Goal: Information Seeking & Learning: Learn about a topic

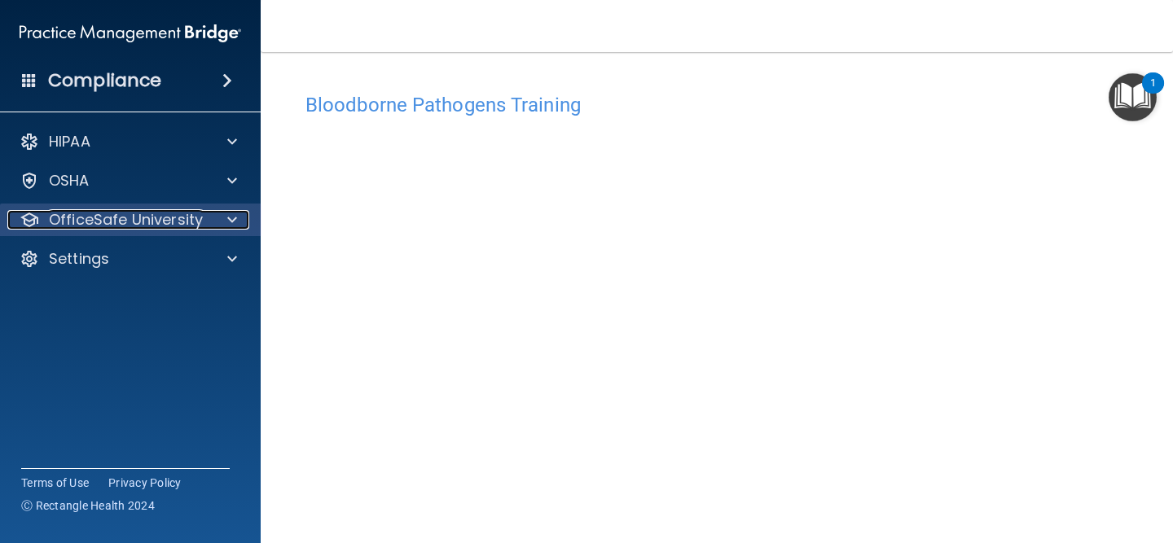
drag, startPoint x: 0, startPoint y: 0, endPoint x: 184, endPoint y: 223, distance: 289.3
click at [184, 224] on p "OfficeSafe University" at bounding box center [126, 220] width 154 height 20
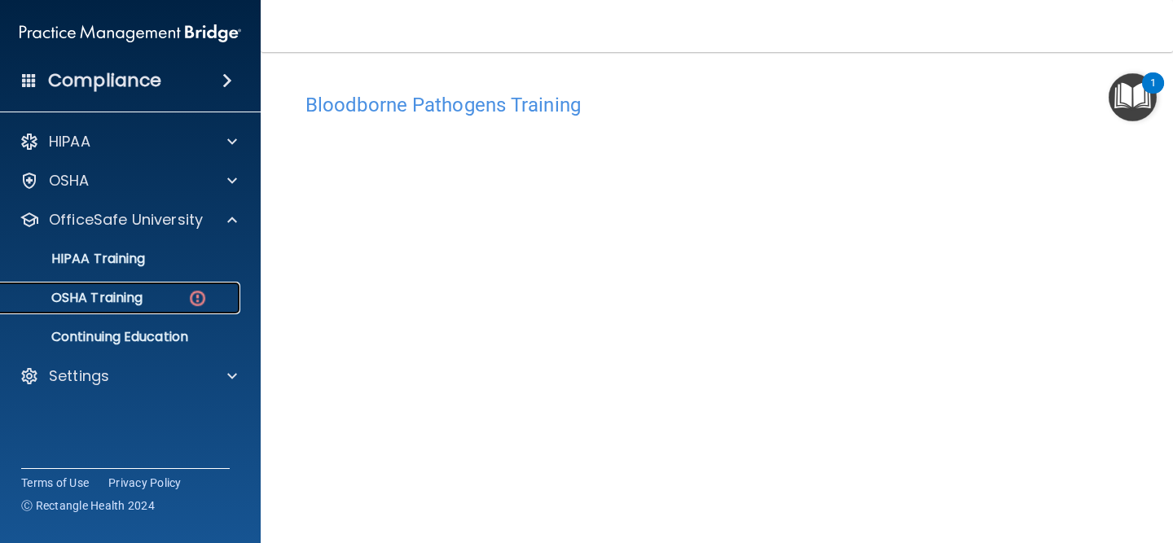
click at [164, 292] on div "OSHA Training" at bounding box center [122, 298] width 222 height 16
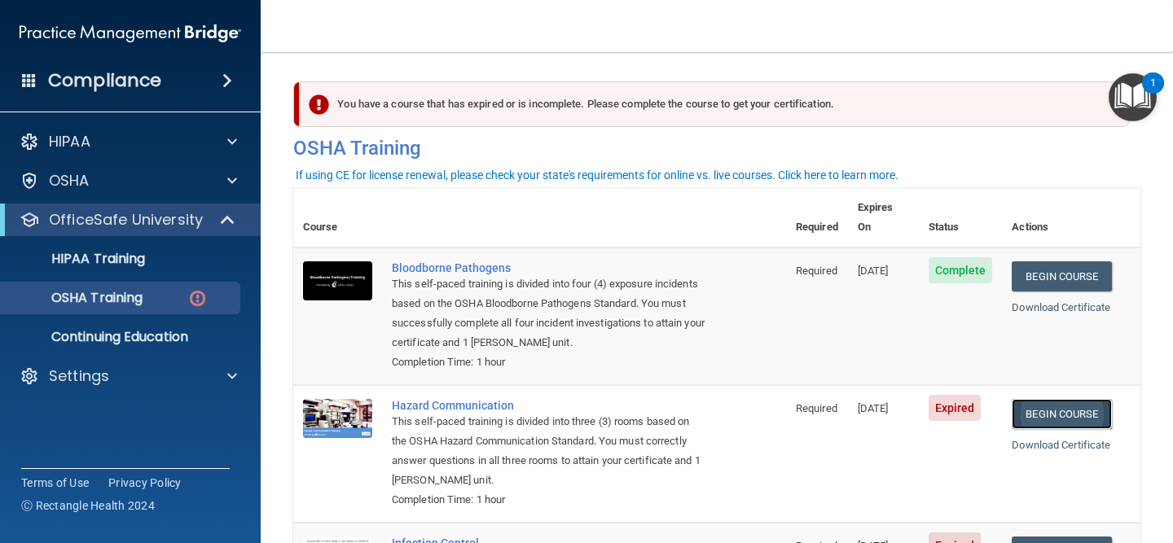
click at [1052, 399] on link "Begin Course" at bounding box center [1061, 414] width 99 height 30
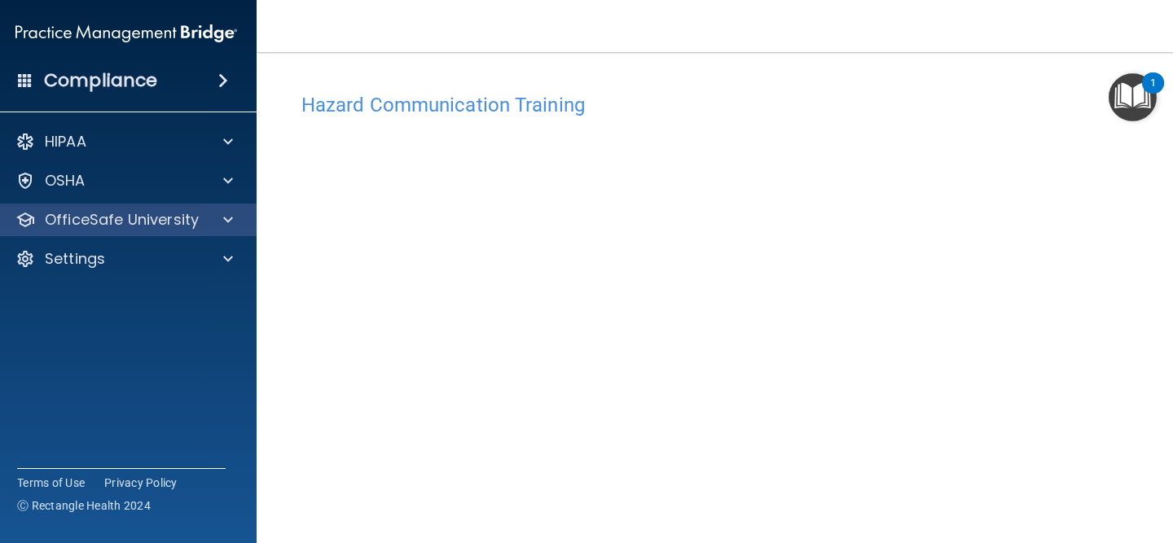
click at [165, 231] on div "OfficeSafe University" at bounding box center [126, 220] width 261 height 33
click at [171, 207] on div "OfficeSafe University" at bounding box center [126, 220] width 261 height 33
click at [203, 216] on div "OfficeSafe University" at bounding box center [104, 220] width 202 height 20
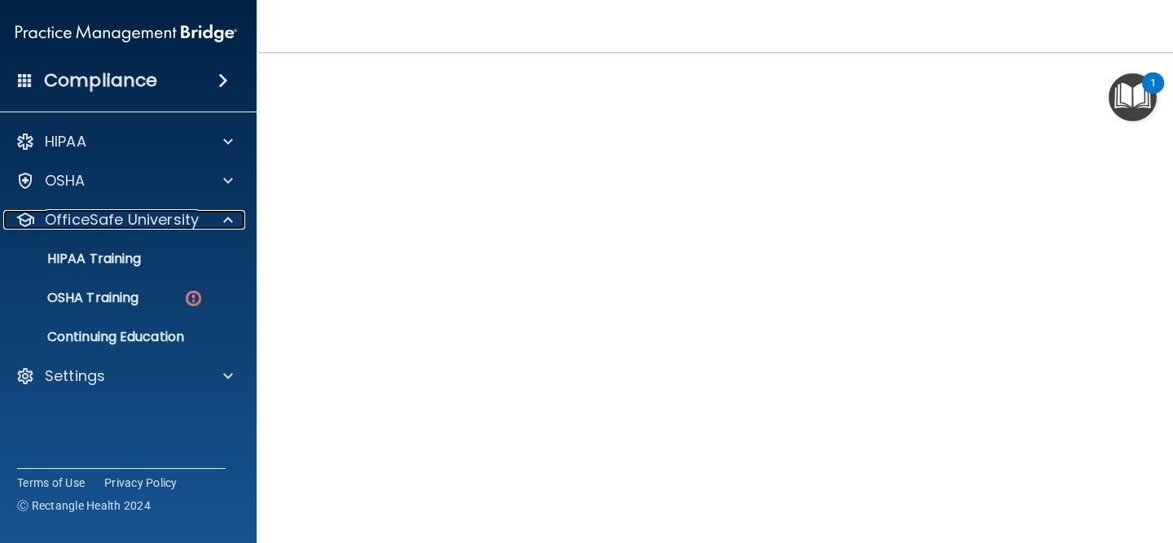
scroll to position [24, 0]
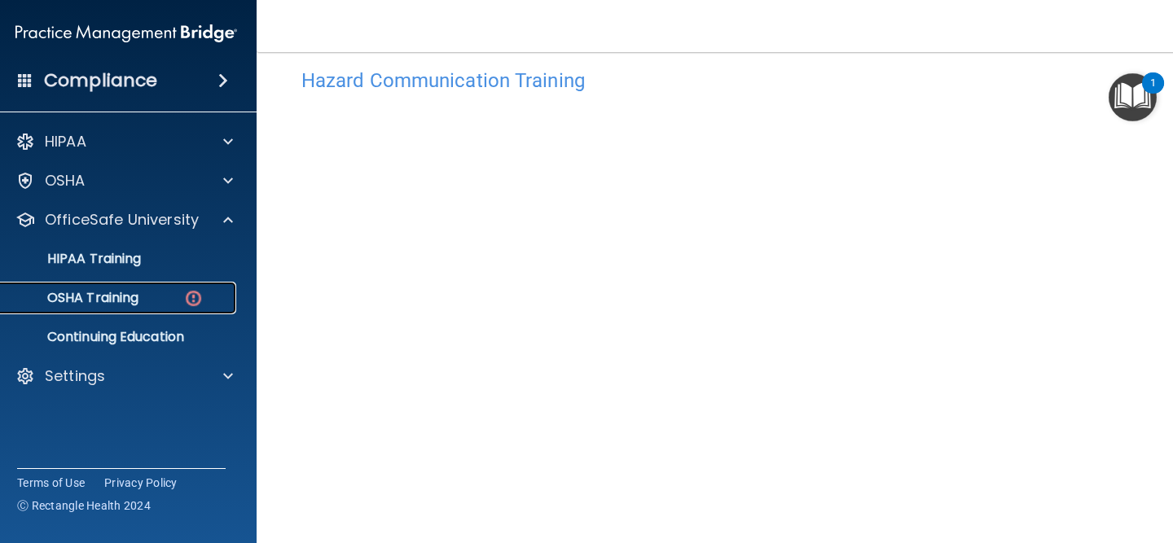
click at [121, 301] on p "OSHA Training" at bounding box center [73, 298] width 132 height 16
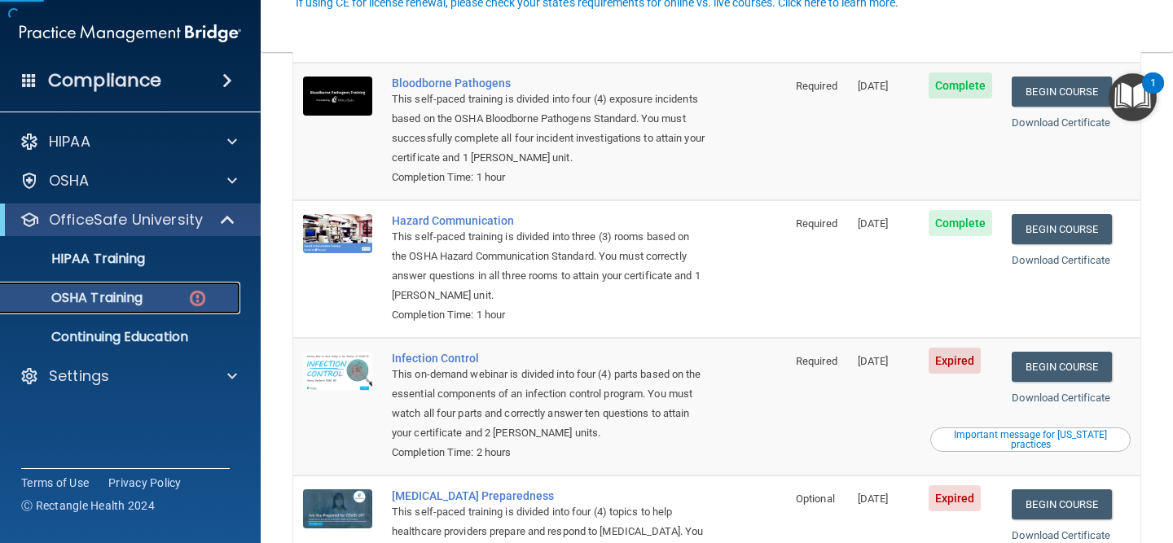
scroll to position [217, 0]
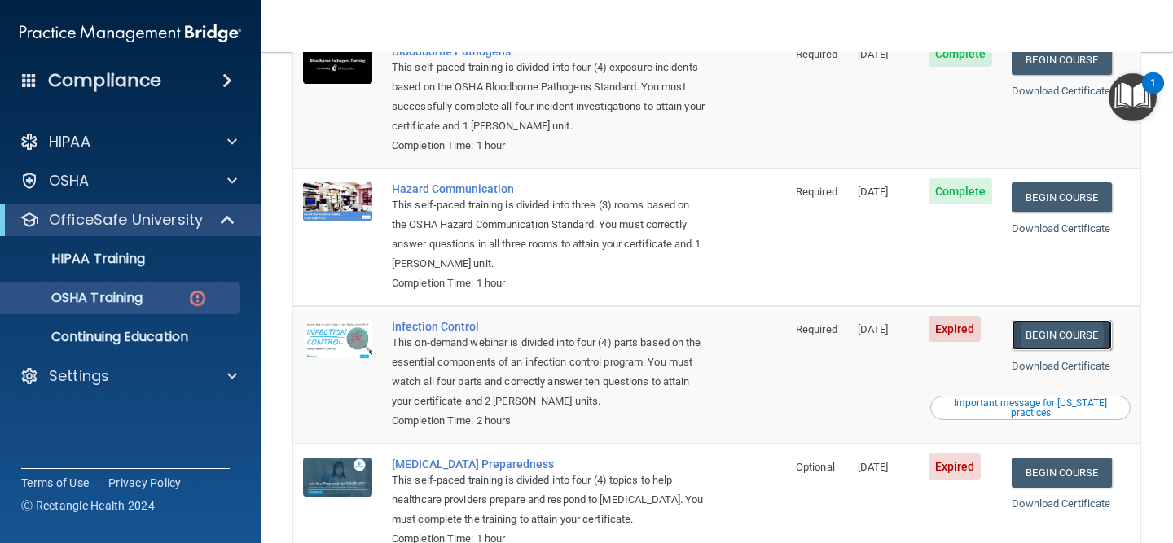
click at [1048, 320] on link "Begin Course" at bounding box center [1061, 335] width 99 height 30
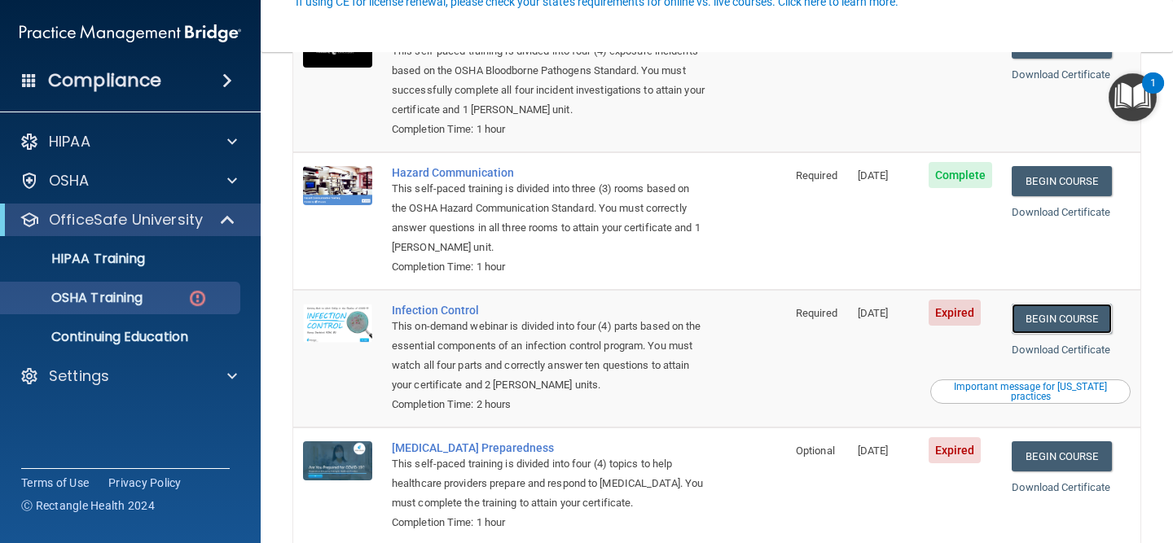
scroll to position [301, 0]
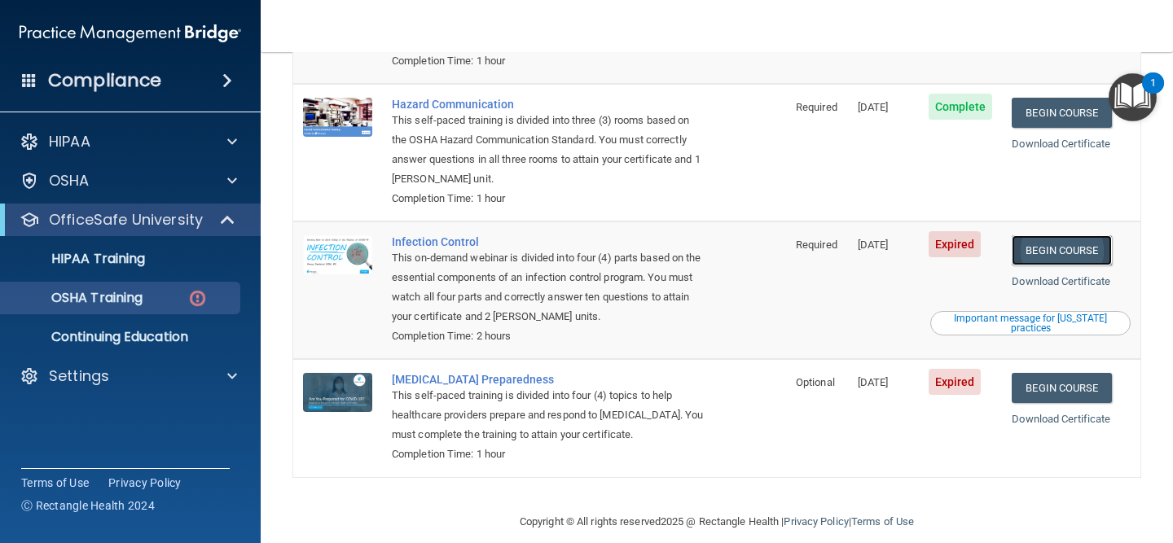
click at [1056, 235] on link "Begin Course" at bounding box center [1061, 250] width 99 height 30
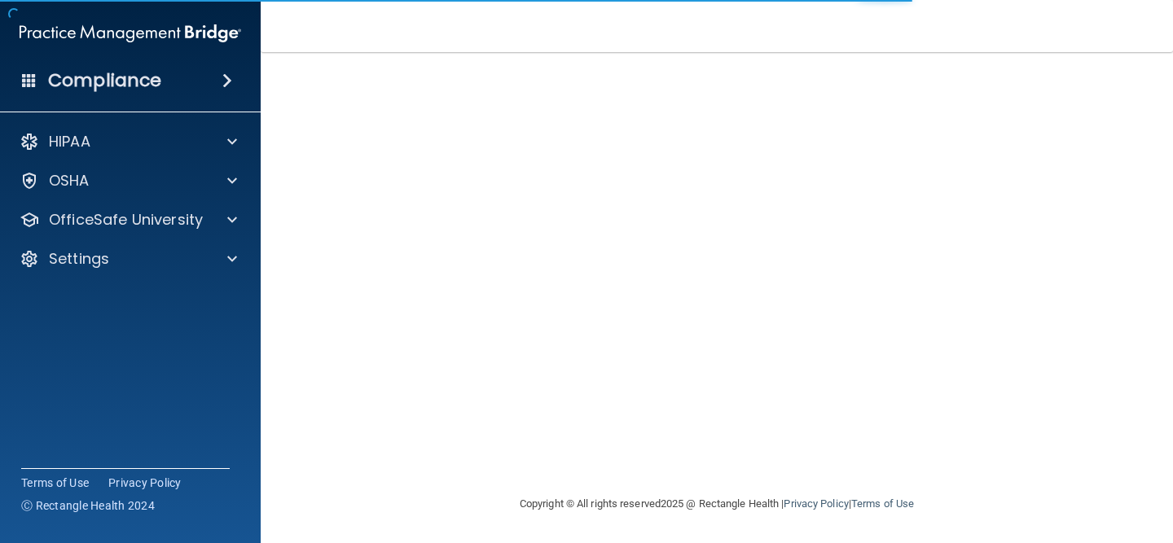
scroll to position [54, 0]
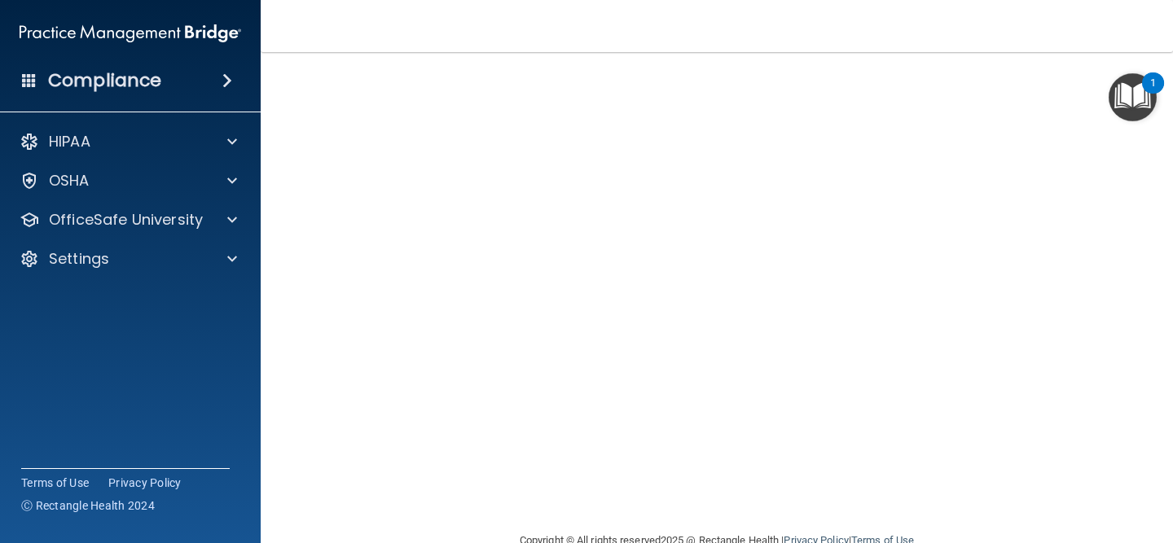
scroll to position [154, 0]
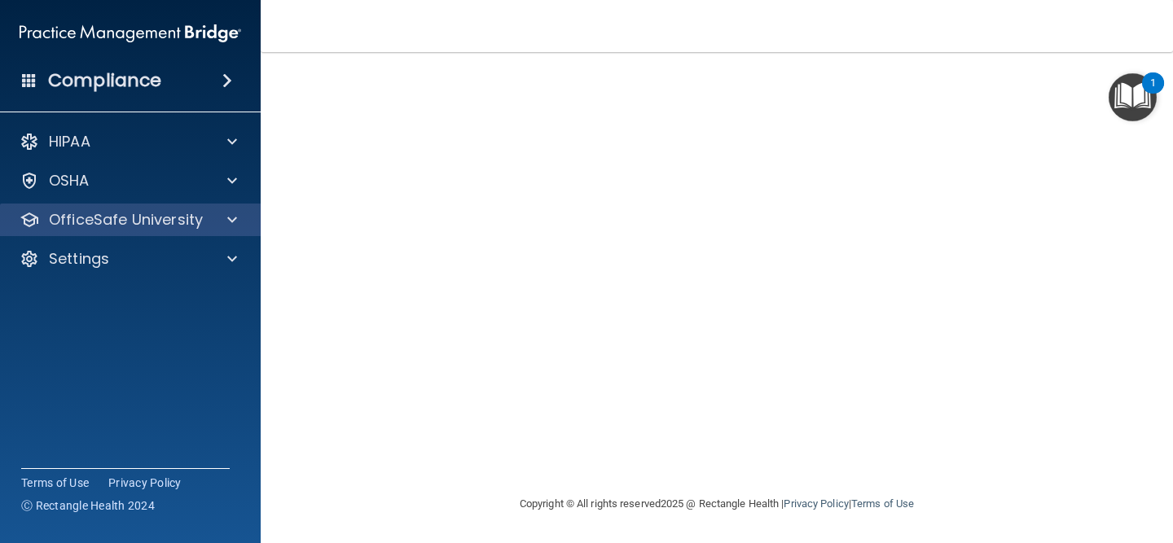
click at [133, 230] on div "OfficeSafe University" at bounding box center [130, 220] width 261 height 33
click at [151, 222] on p "OfficeSafe University" at bounding box center [126, 220] width 154 height 20
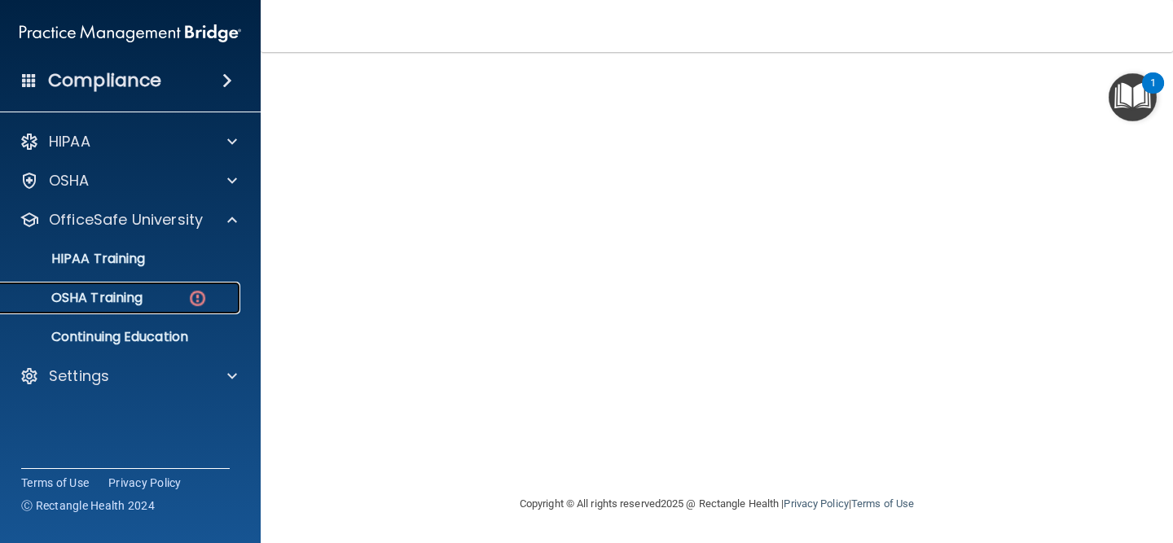
click at [145, 296] on div "OSHA Training" at bounding box center [122, 298] width 222 height 16
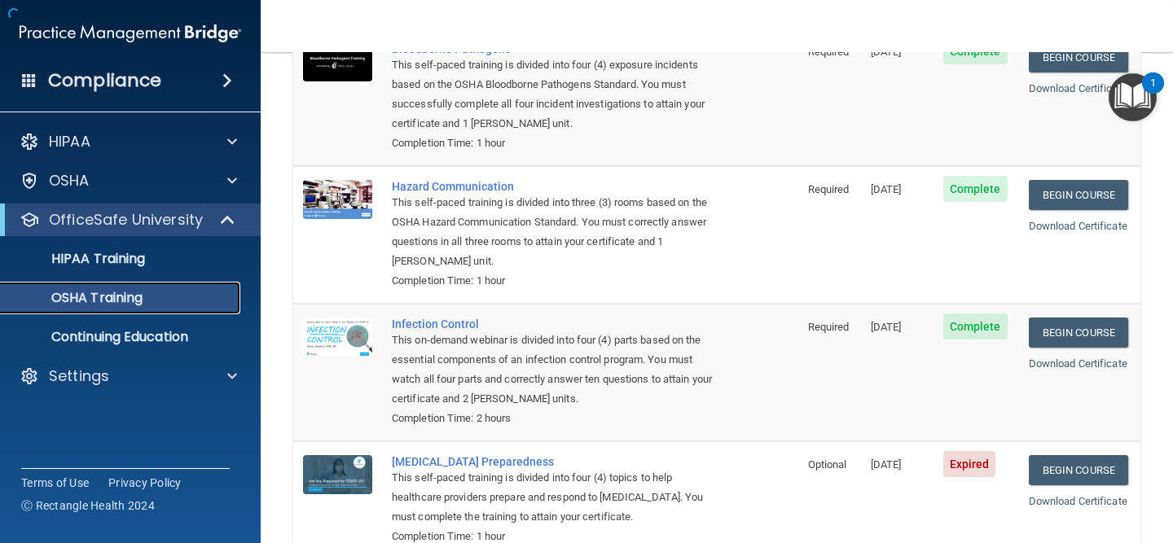
scroll to position [256, 0]
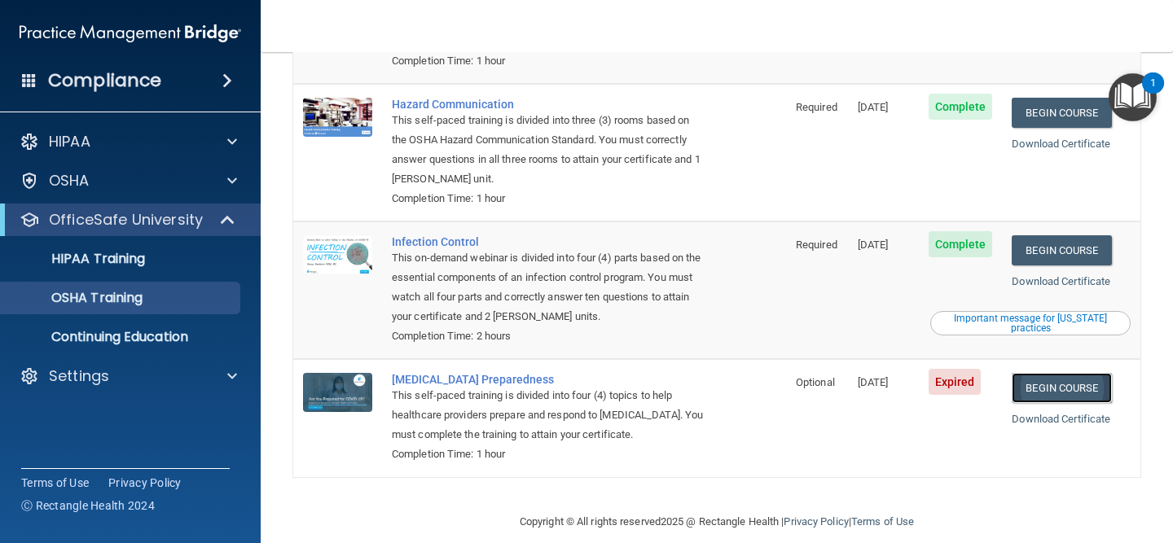
click at [1071, 373] on link "Begin Course" at bounding box center [1061, 388] width 99 height 30
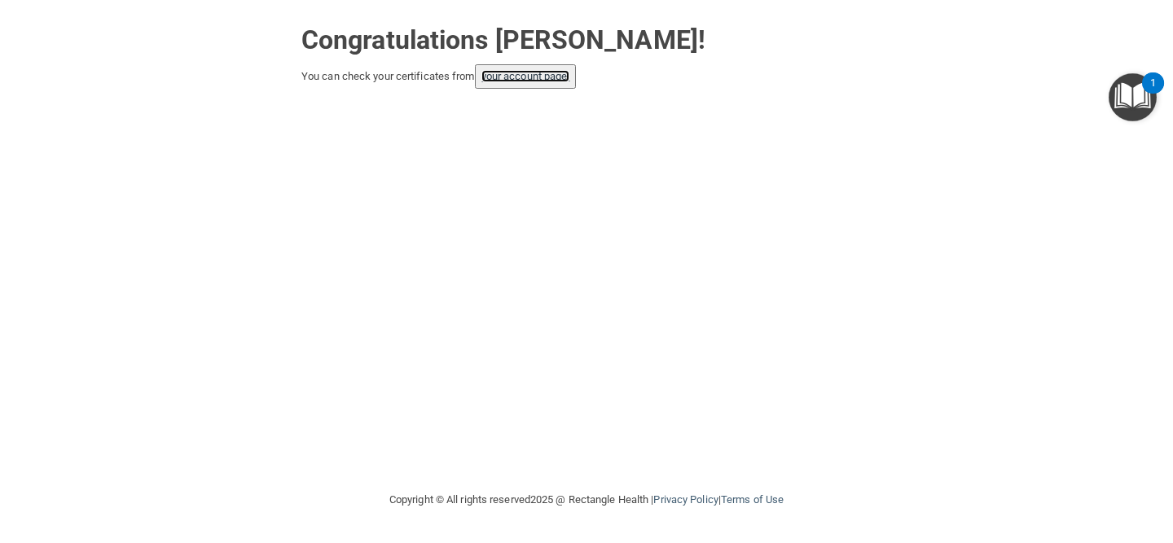
click at [519, 76] on link "your account page!" at bounding box center [525, 76] width 89 height 12
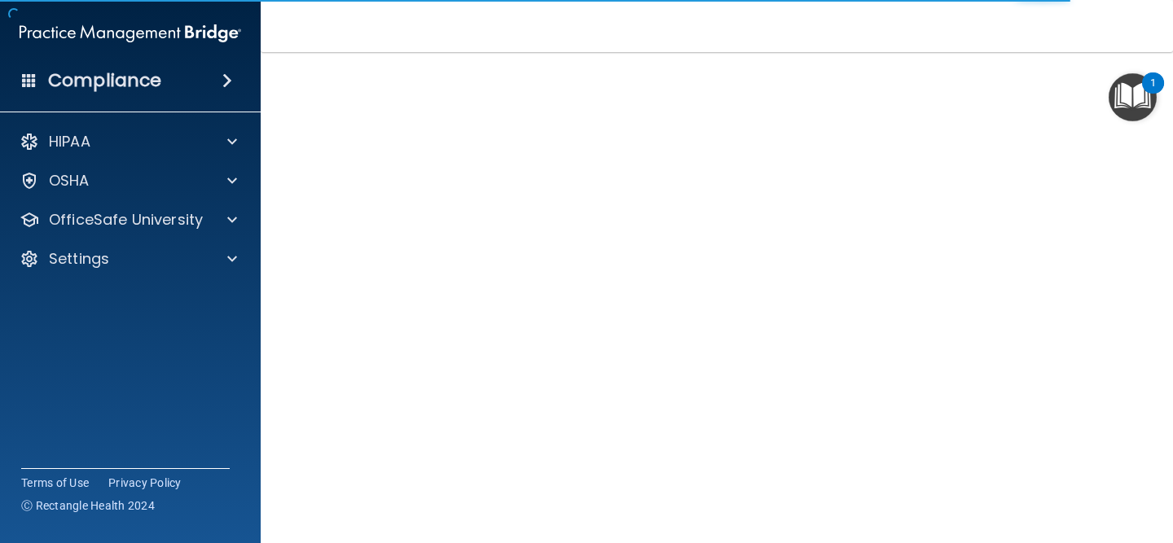
scroll to position [27, 0]
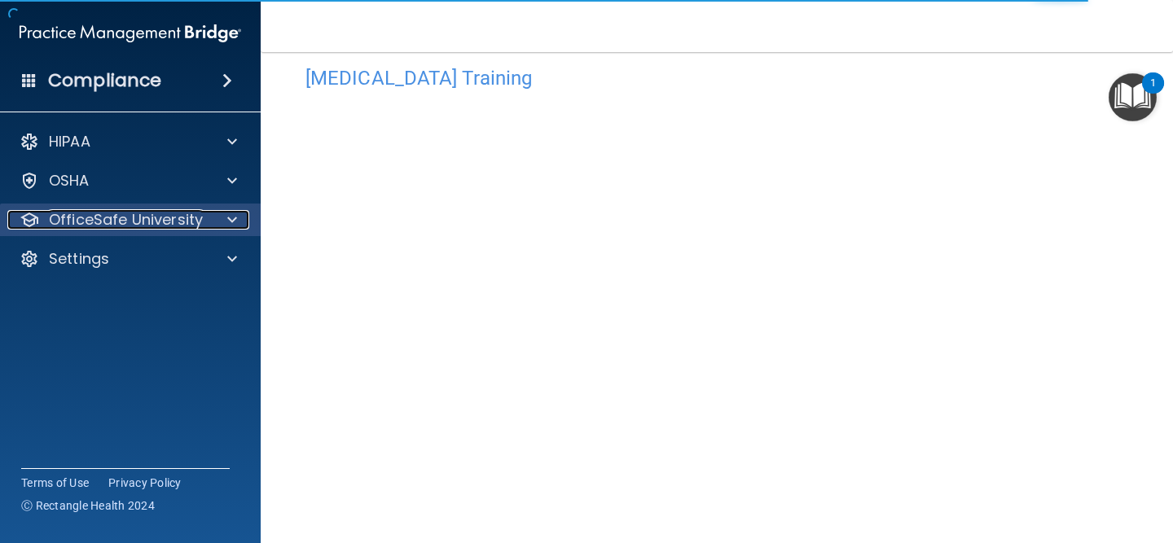
click at [227, 222] on span at bounding box center [232, 220] width 10 height 20
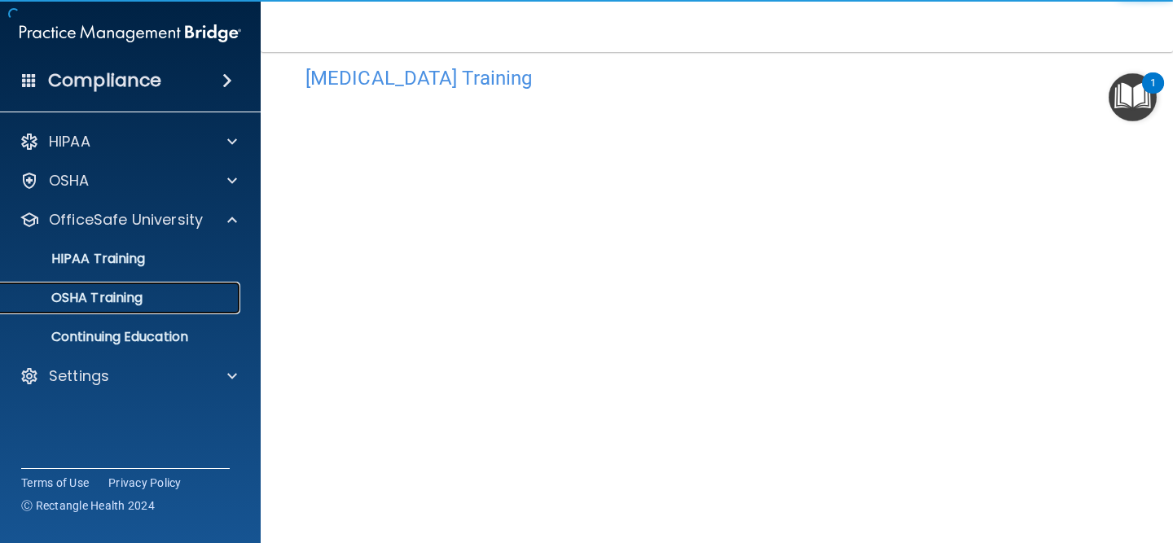
click at [190, 296] on div "OSHA Training" at bounding box center [122, 298] width 222 height 16
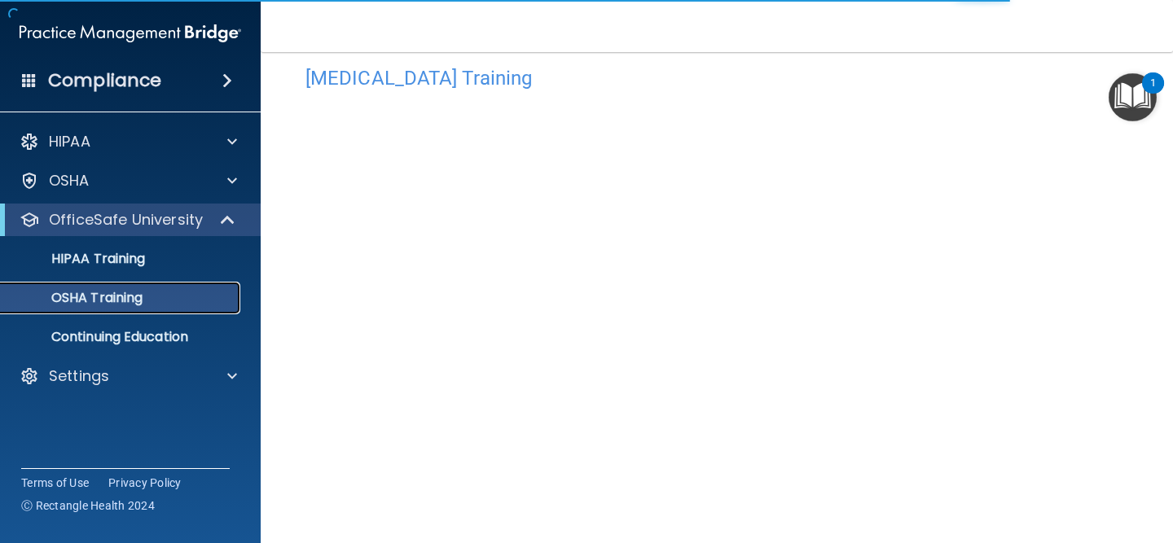
click at [190, 296] on div "OSHA Training" at bounding box center [122, 298] width 222 height 16
